Goal: Entertainment & Leisure: Browse casually

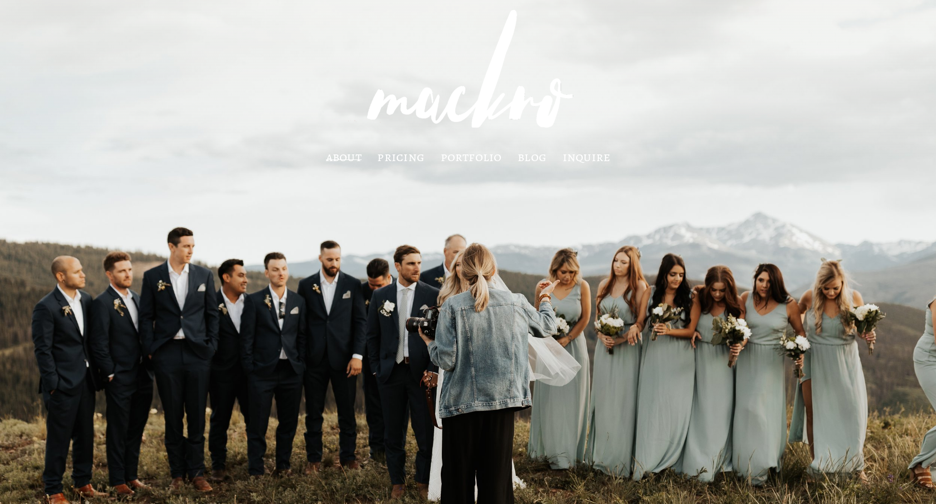
click at [458, 167] on div at bounding box center [468, 294] width 936 height 588
click at [464, 160] on link "portfolio" at bounding box center [471, 156] width 61 height 9
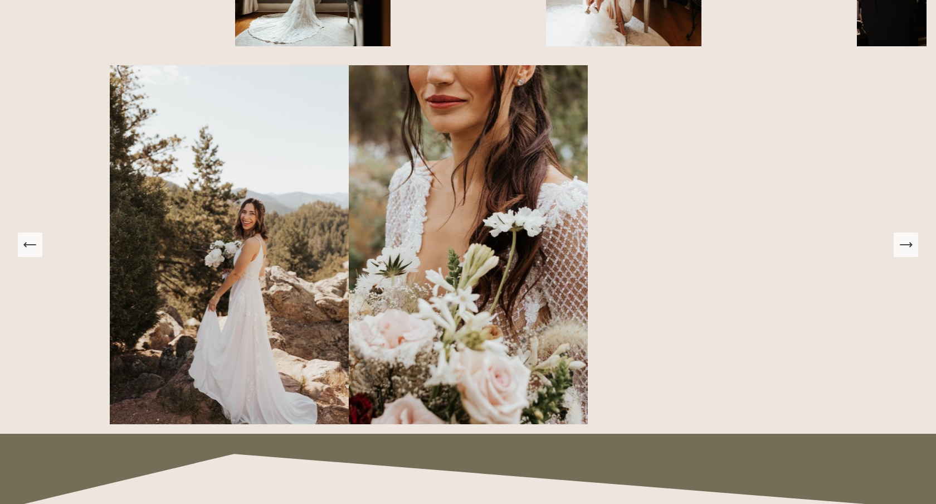
scroll to position [949, 0]
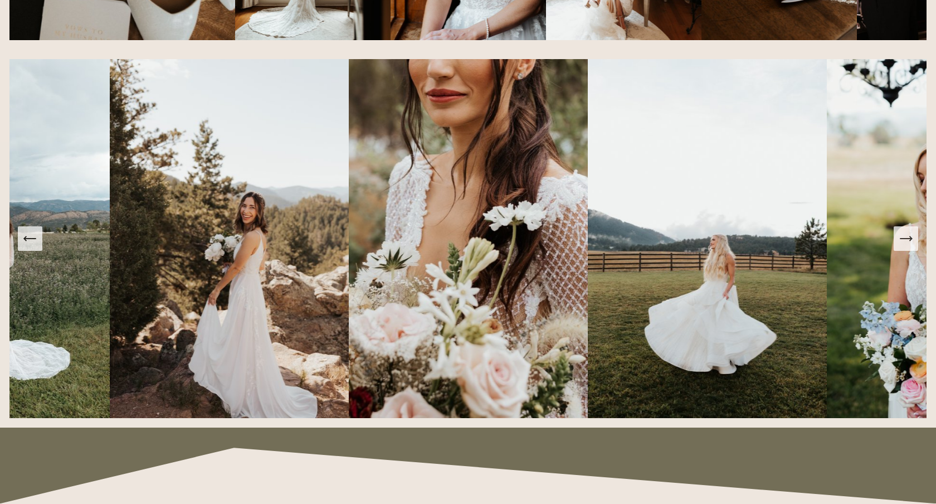
click at [904, 235] on icon "Next Slide" at bounding box center [906, 239] width 16 height 16
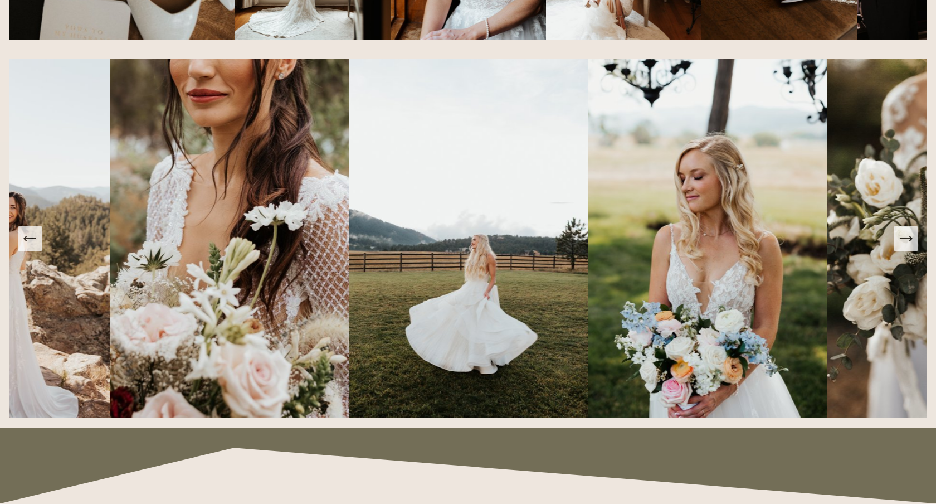
click at [904, 235] on icon "Next Slide" at bounding box center [906, 239] width 16 height 16
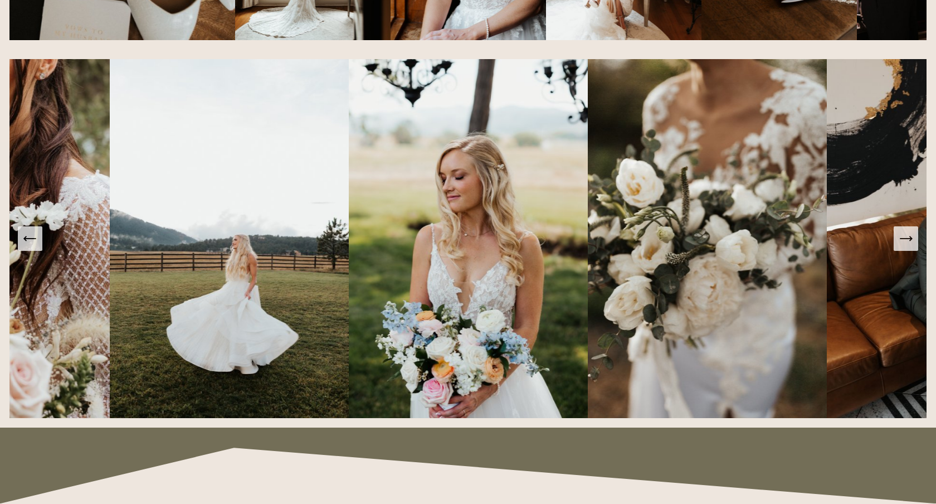
click at [904, 235] on icon "Next Slide" at bounding box center [906, 239] width 16 height 16
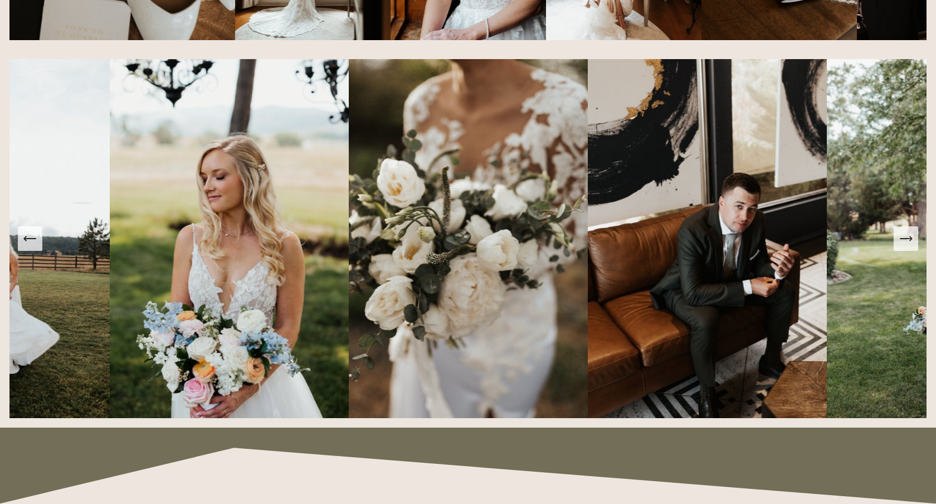
click at [904, 235] on icon "Next Slide" at bounding box center [906, 239] width 16 height 16
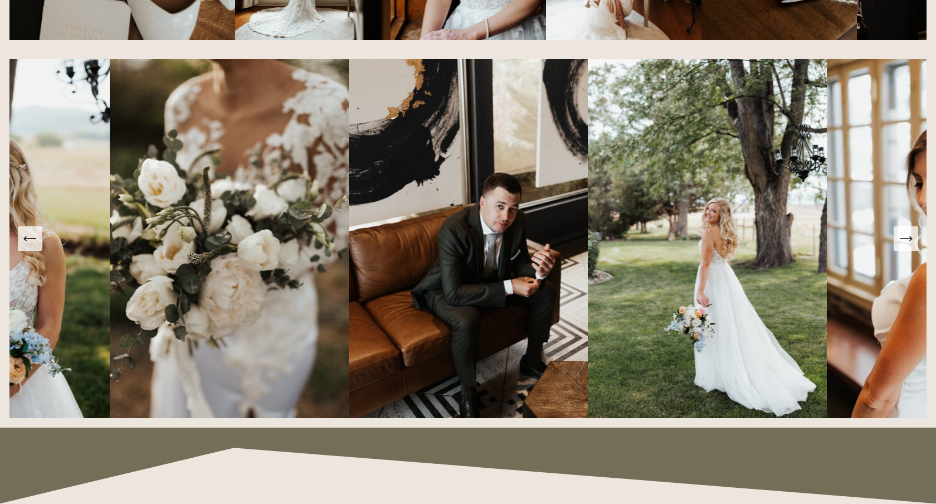
click at [904, 235] on icon "Next Slide" at bounding box center [906, 239] width 16 height 16
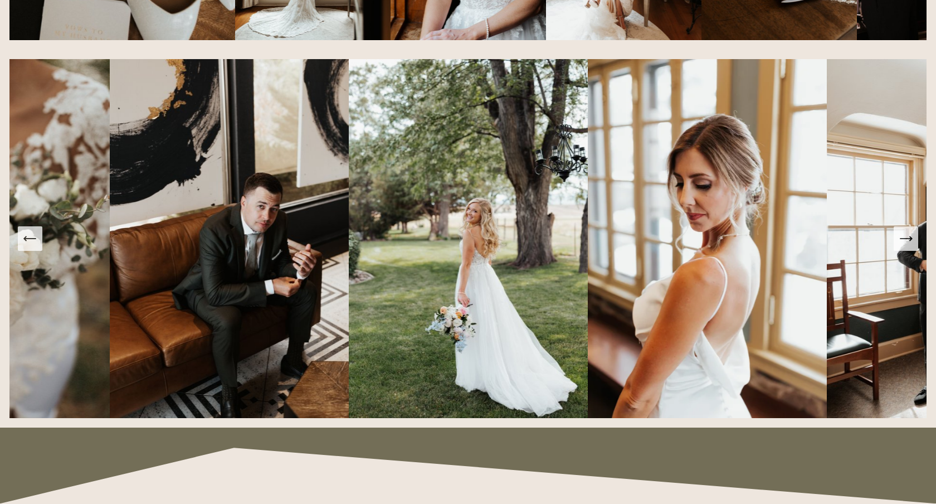
click at [904, 235] on icon "Next Slide" at bounding box center [906, 239] width 16 height 16
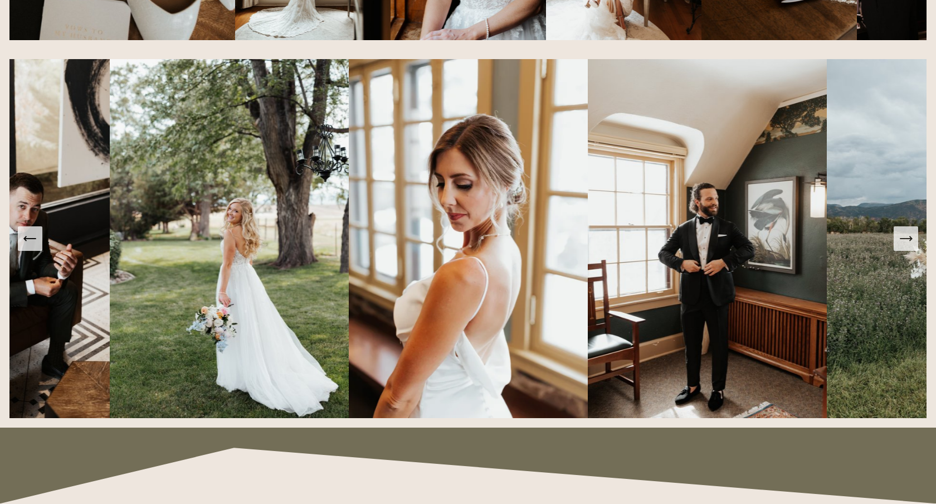
click at [904, 235] on icon "Next Slide" at bounding box center [906, 239] width 16 height 16
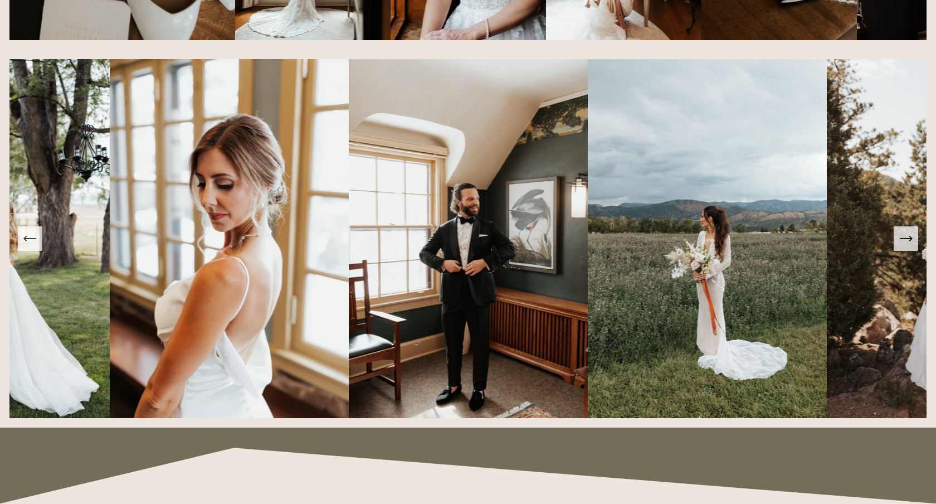
click at [904, 235] on icon "Next Slide" at bounding box center [906, 239] width 16 height 16
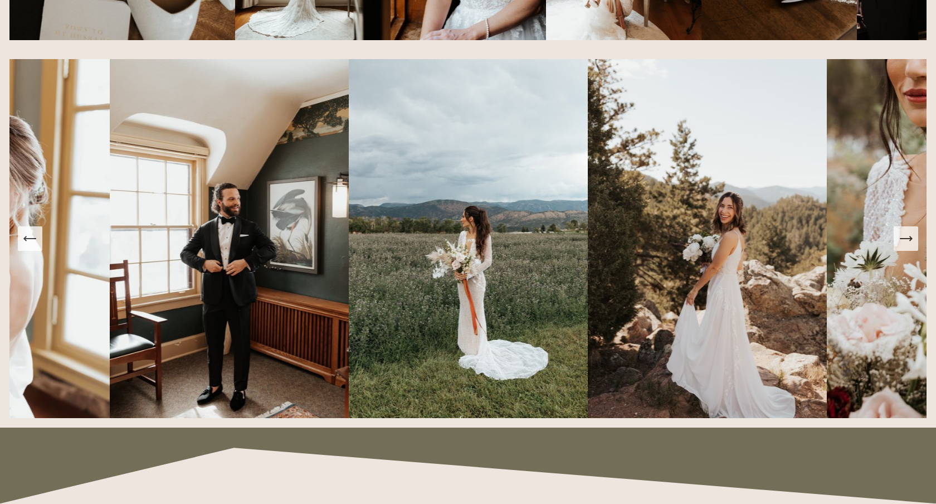
click at [904, 235] on icon "Next Slide" at bounding box center [906, 239] width 16 height 16
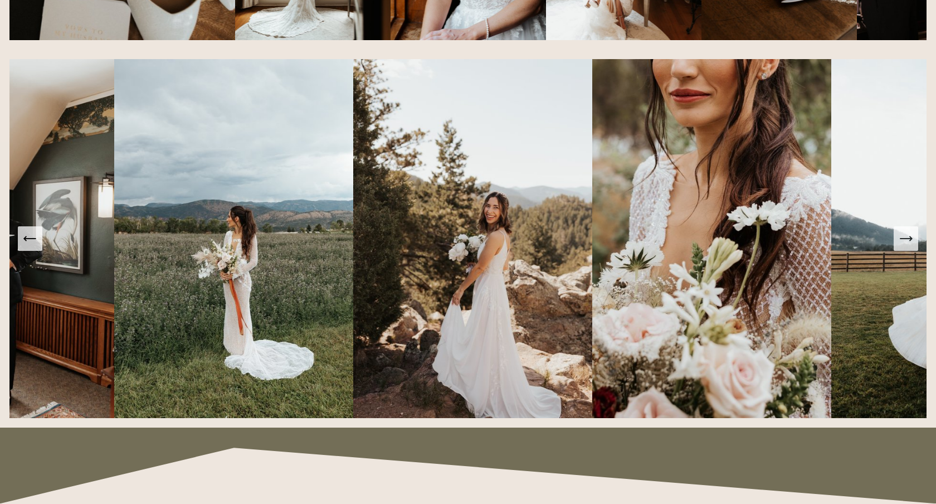
click at [904, 235] on icon "Next Slide" at bounding box center [906, 239] width 16 height 16
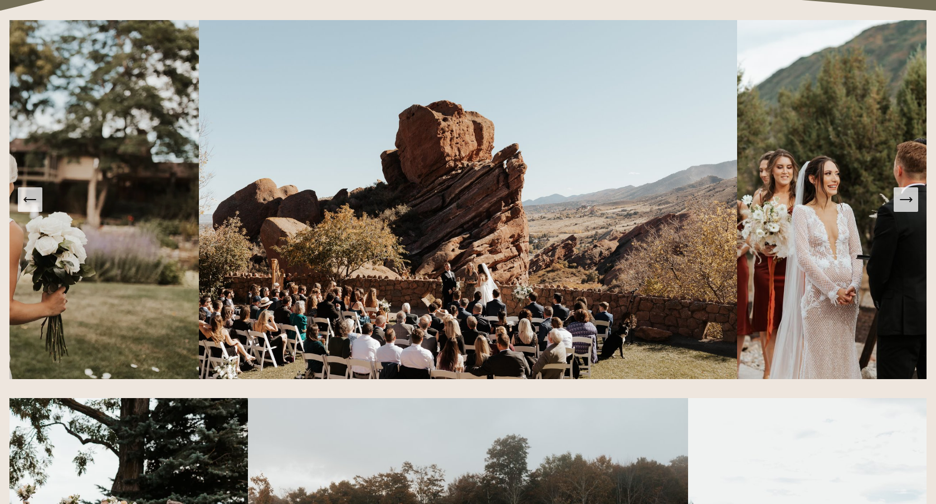
scroll to position [1438, 0]
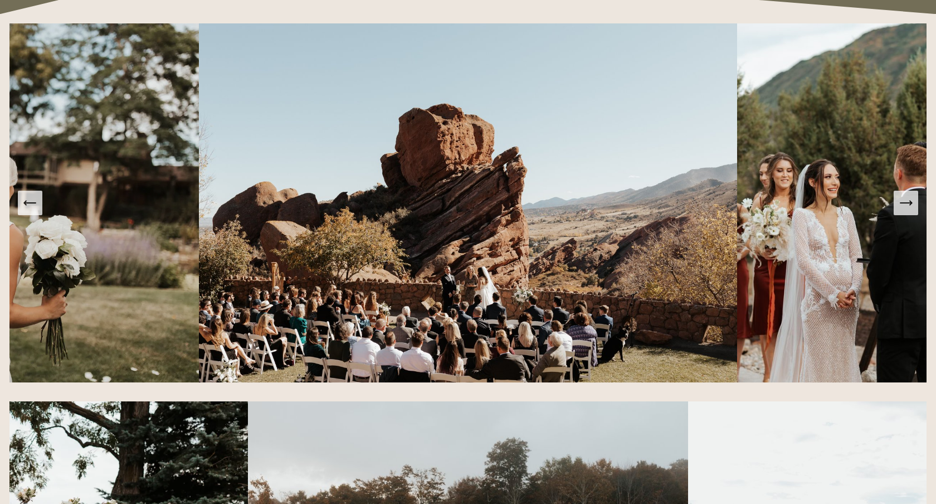
click at [910, 217] on img at bounding box center [856, 202] width 239 height 359
click at [909, 210] on icon "Next Slide" at bounding box center [906, 203] width 16 height 16
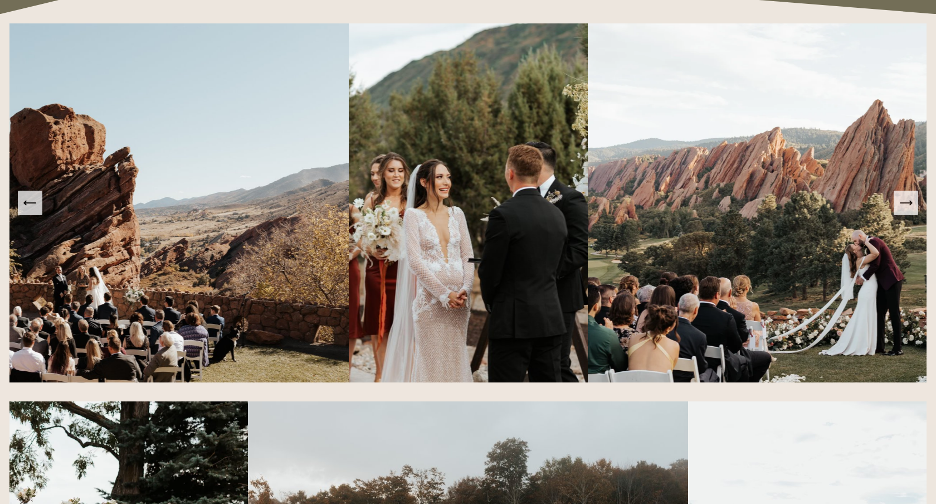
click at [909, 210] on icon "Next Slide" at bounding box center [906, 203] width 16 height 16
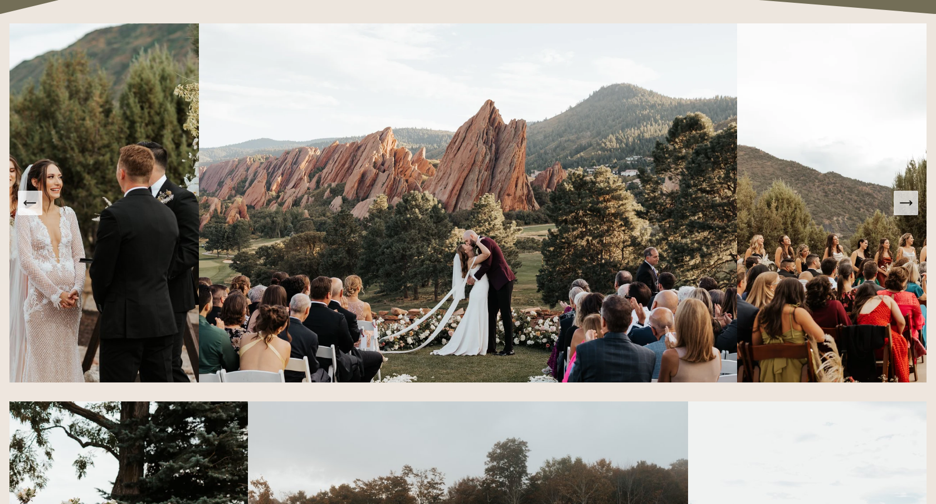
click at [900, 205] on icon "Next Slide" at bounding box center [906, 203] width 16 height 16
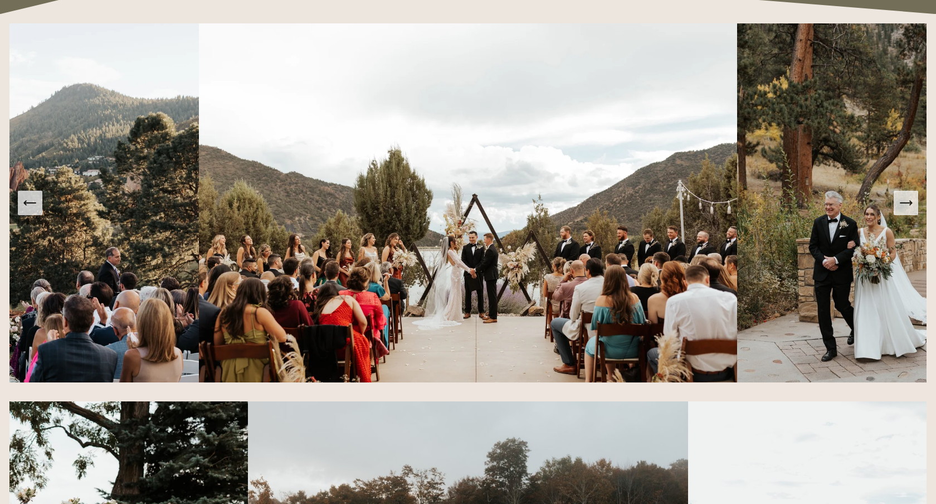
click at [900, 206] on icon "Next Slide" at bounding box center [906, 203] width 16 height 16
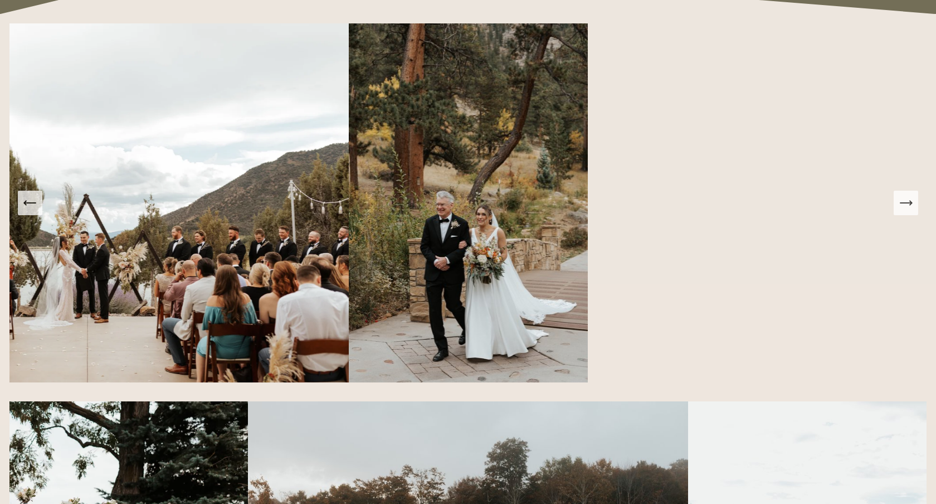
click at [900, 206] on icon "Next Slide" at bounding box center [906, 203] width 16 height 16
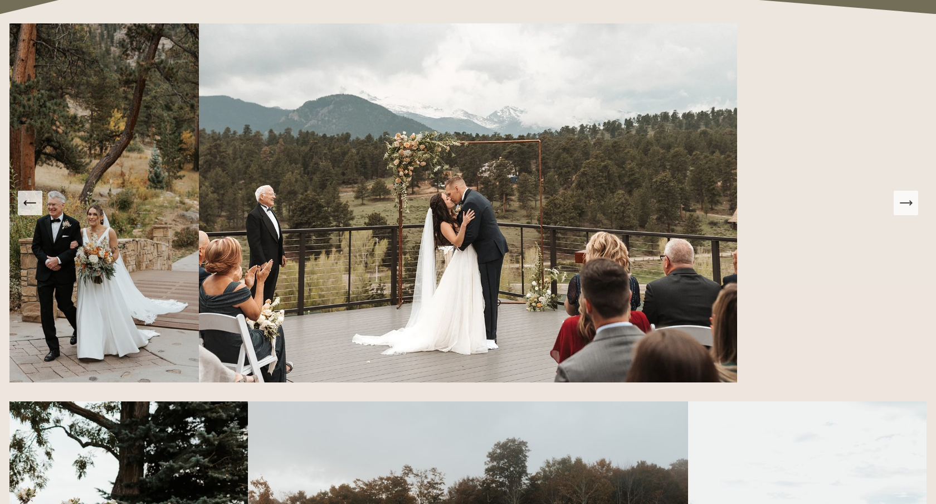
click at [900, 206] on icon "Next Slide" at bounding box center [906, 203] width 16 height 16
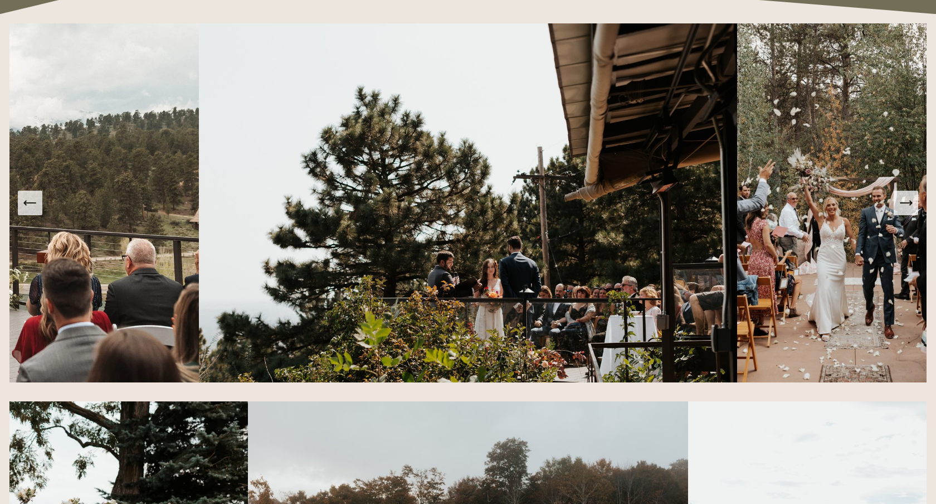
click at [900, 206] on icon "Next Slide" at bounding box center [906, 203] width 16 height 16
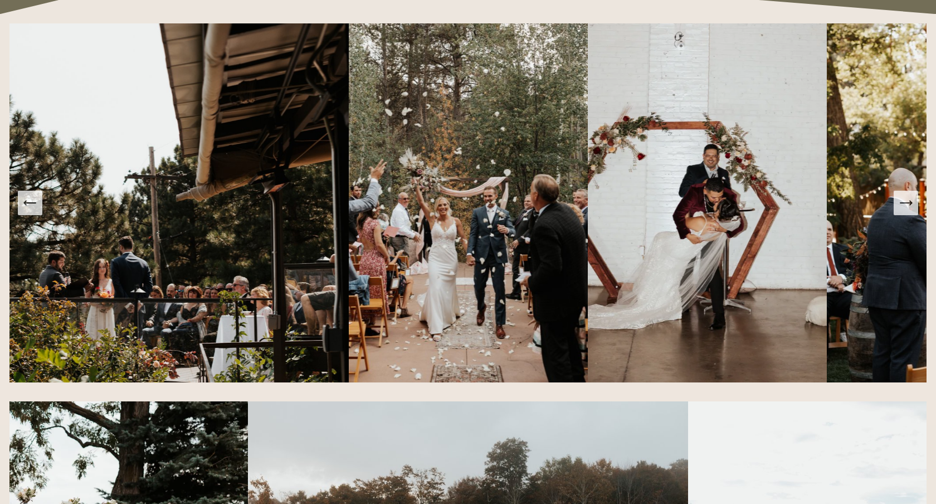
click at [900, 206] on icon "Next Slide" at bounding box center [906, 203] width 16 height 16
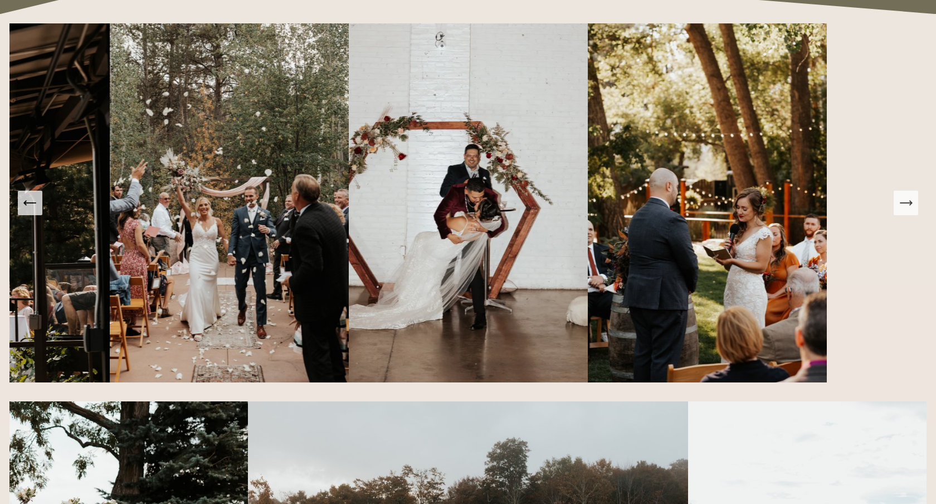
click at [900, 206] on icon "Next Slide" at bounding box center [906, 203] width 16 height 16
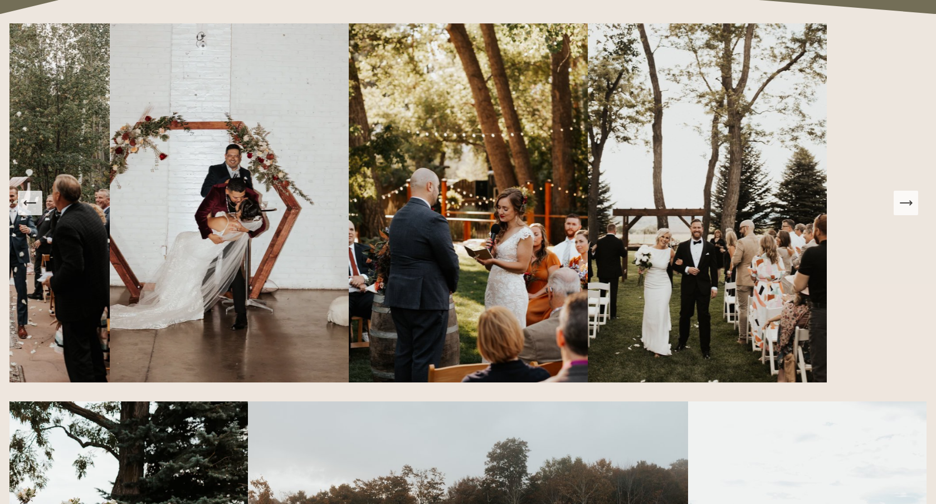
click at [900, 206] on icon "Next Slide" at bounding box center [906, 203] width 16 height 16
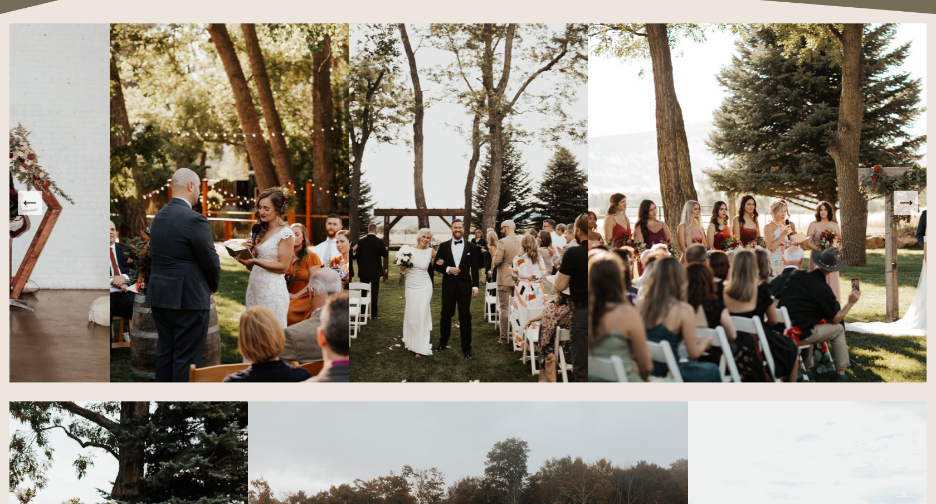
click at [900, 206] on icon "Next Slide" at bounding box center [906, 203] width 16 height 16
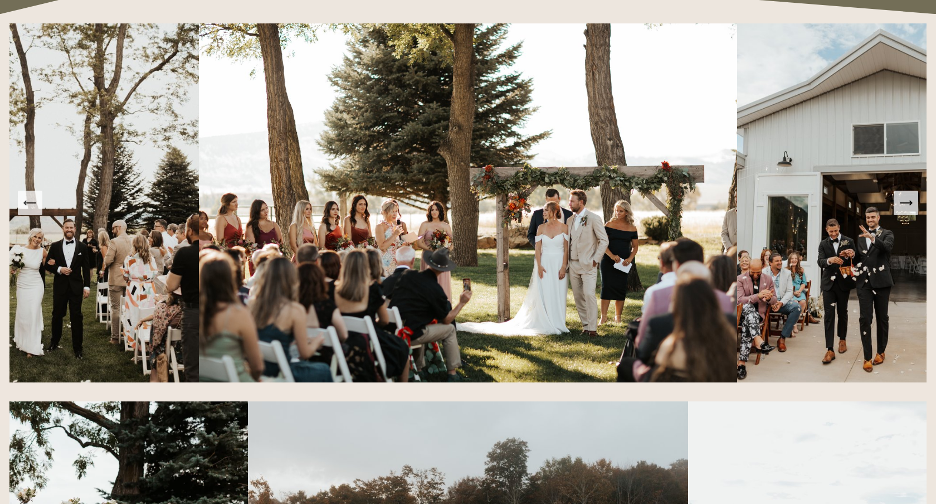
click at [900, 206] on icon "Next Slide" at bounding box center [906, 203] width 16 height 16
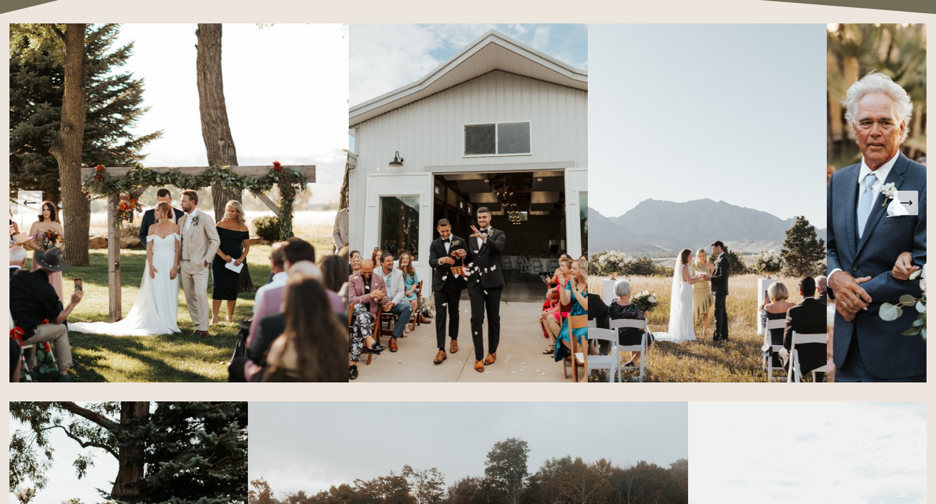
click at [900, 206] on icon "Next Slide" at bounding box center [906, 203] width 16 height 16
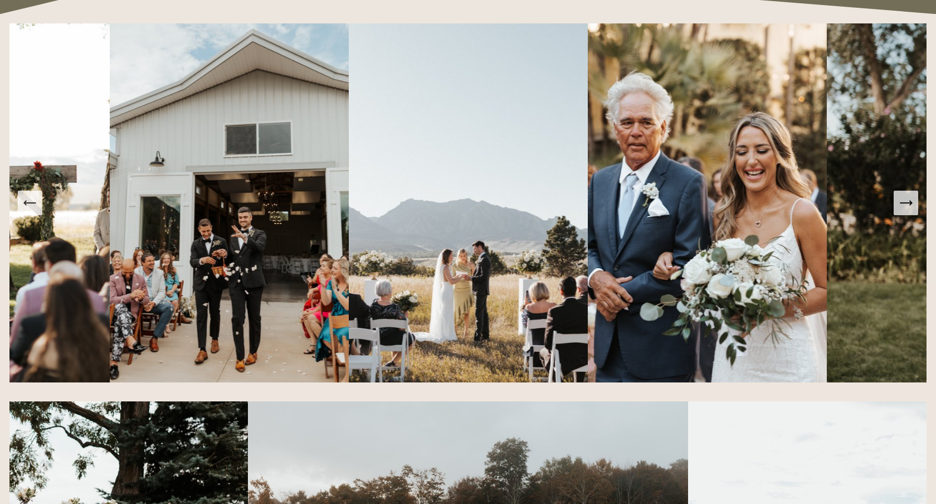
click at [900, 206] on icon "Next Slide" at bounding box center [906, 203] width 16 height 16
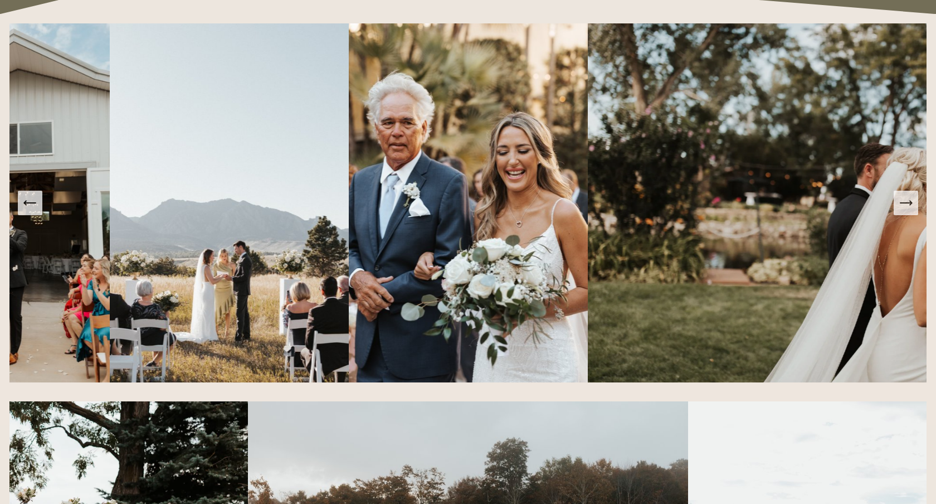
click at [900, 206] on icon "Next Slide" at bounding box center [906, 203] width 16 height 16
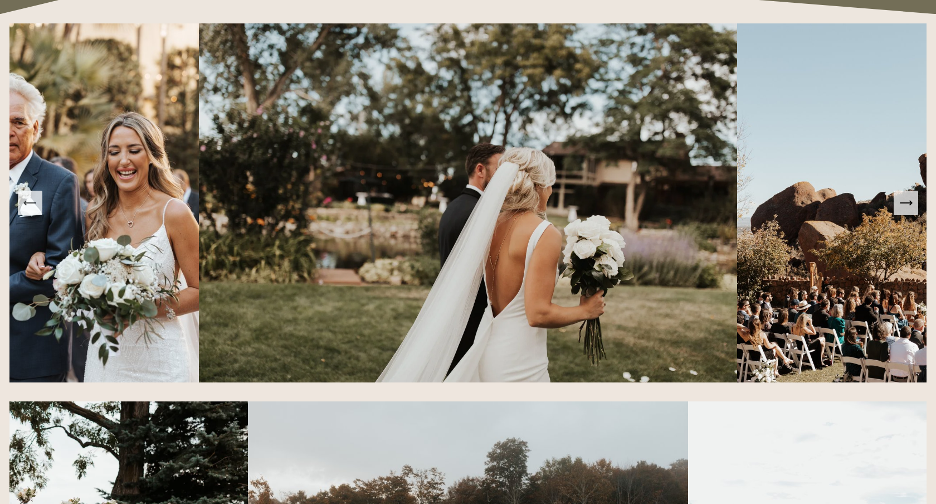
click at [900, 206] on icon "Next Slide" at bounding box center [906, 203] width 16 height 16
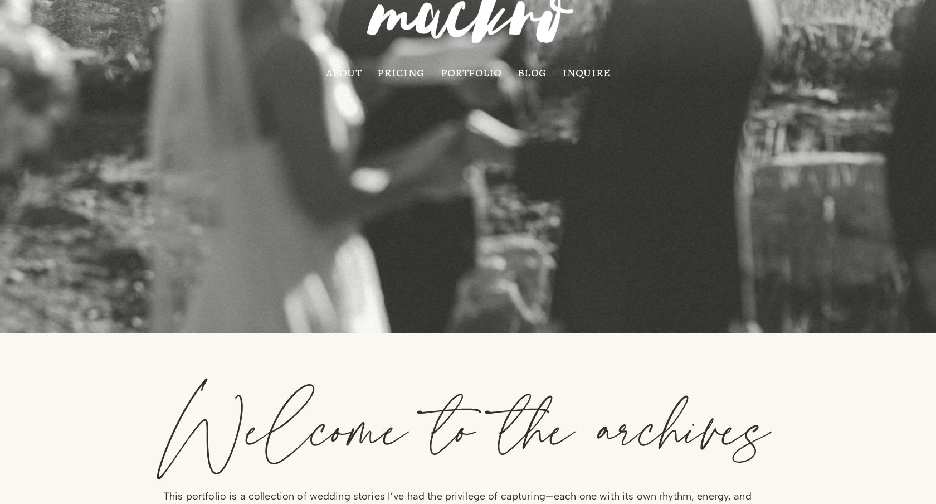
scroll to position [0, 0]
